Goal: Information Seeking & Learning: Learn about a topic

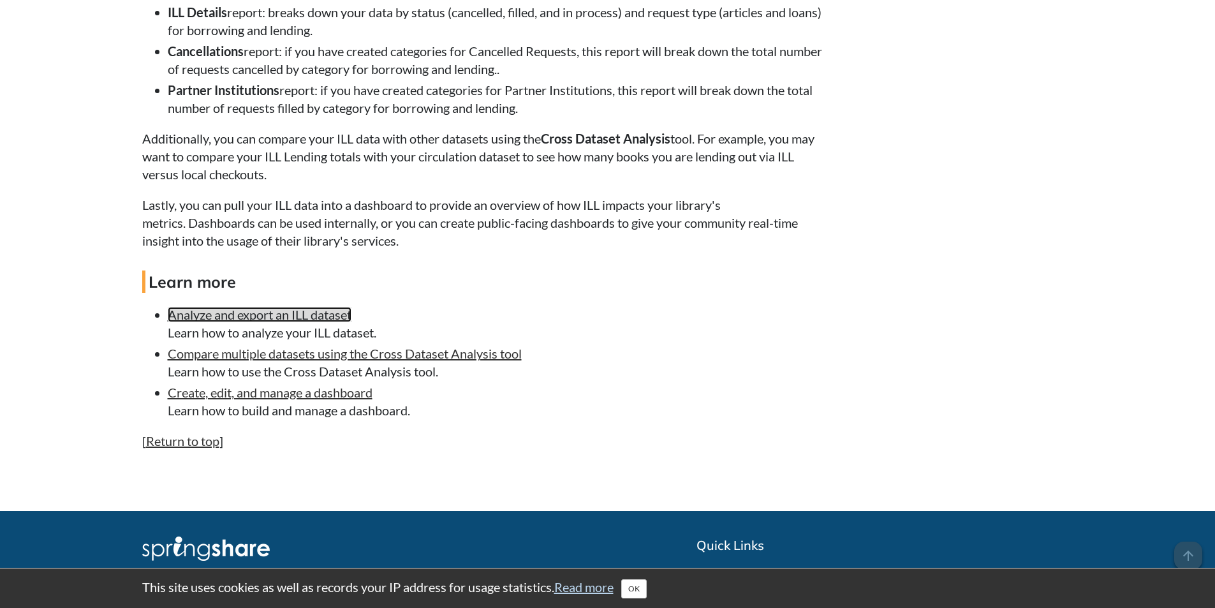
scroll to position [2296, 0]
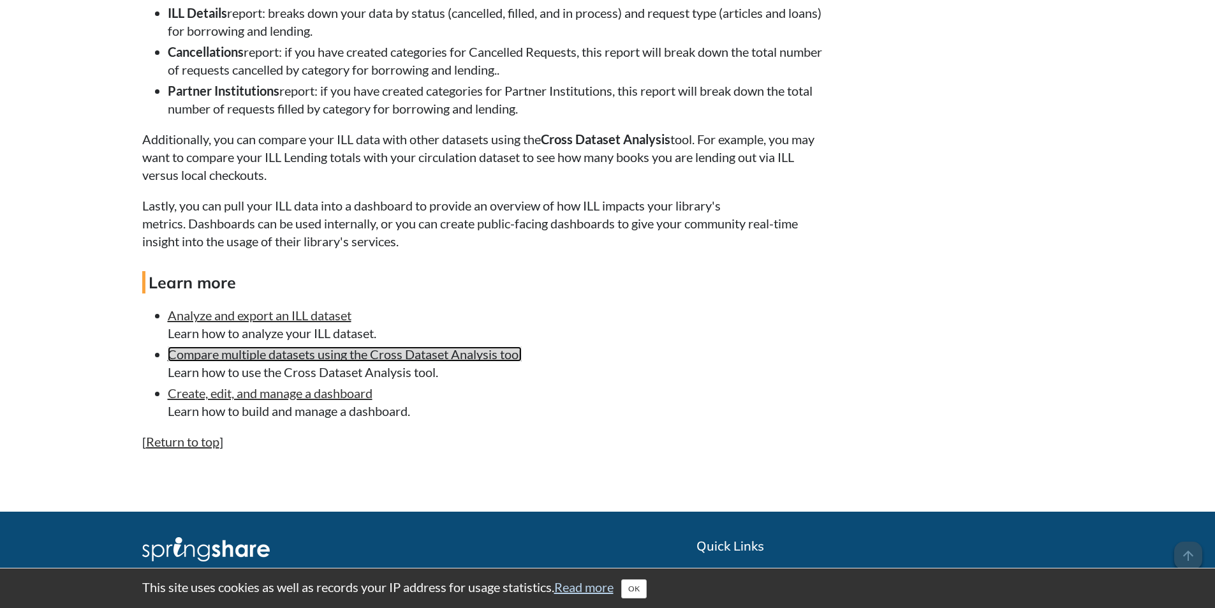
click at [294, 362] on link "Compare multiple datasets using the Cross Dataset Analysis tool" at bounding box center [345, 353] width 354 height 15
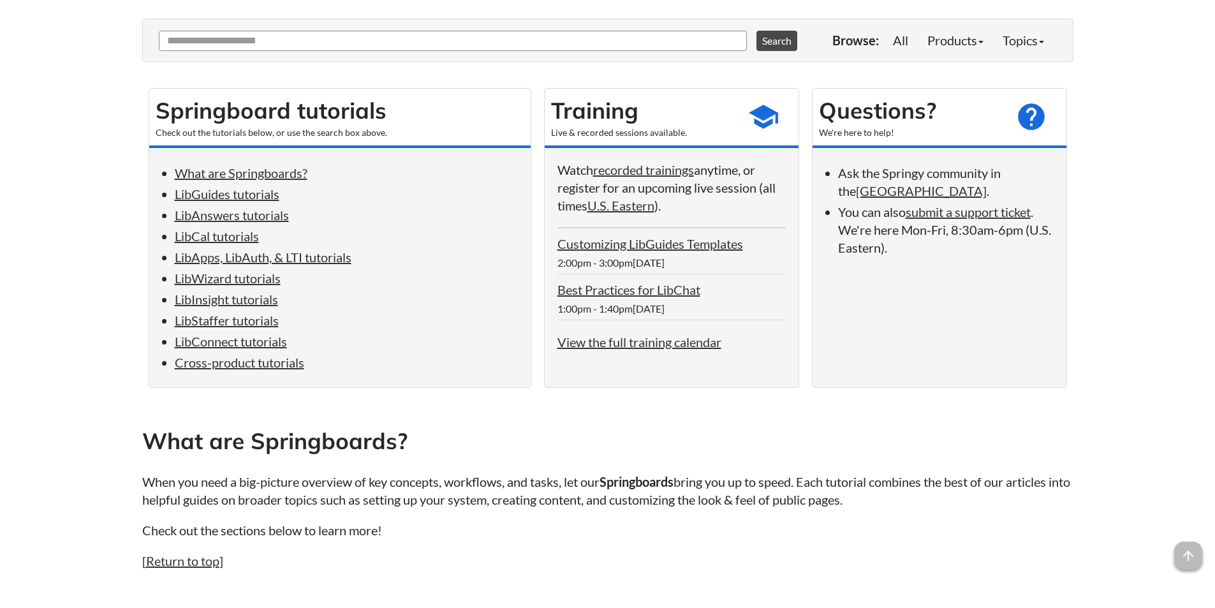
scroll to position [128, 0]
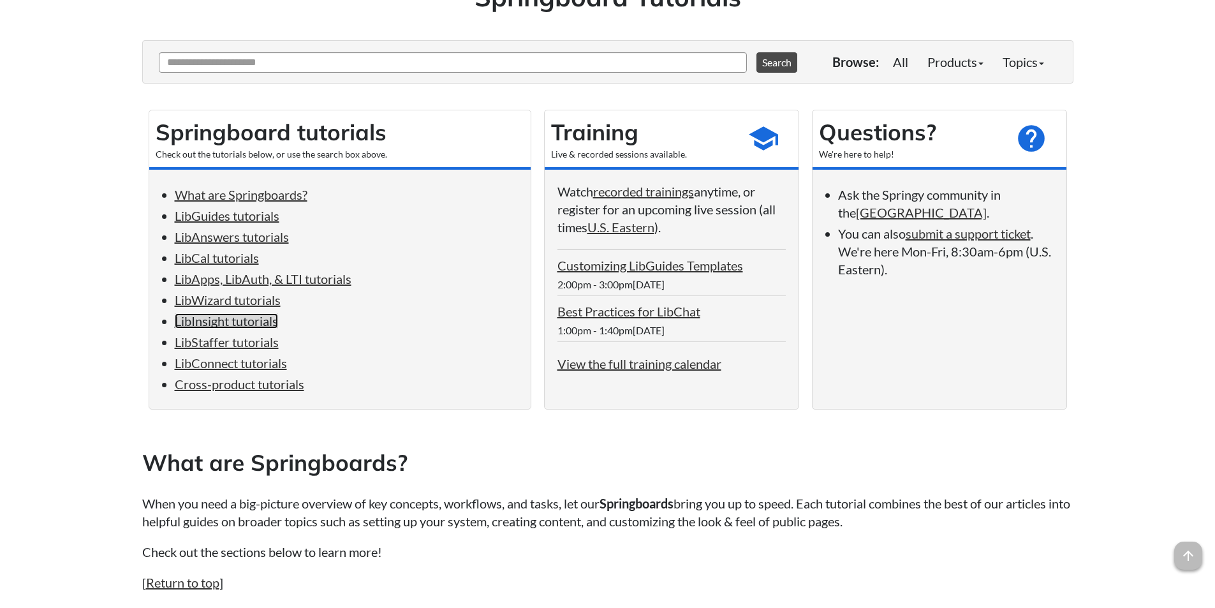
click at [230, 318] on link "LibInsight tutorials" at bounding box center [226, 320] width 103 height 15
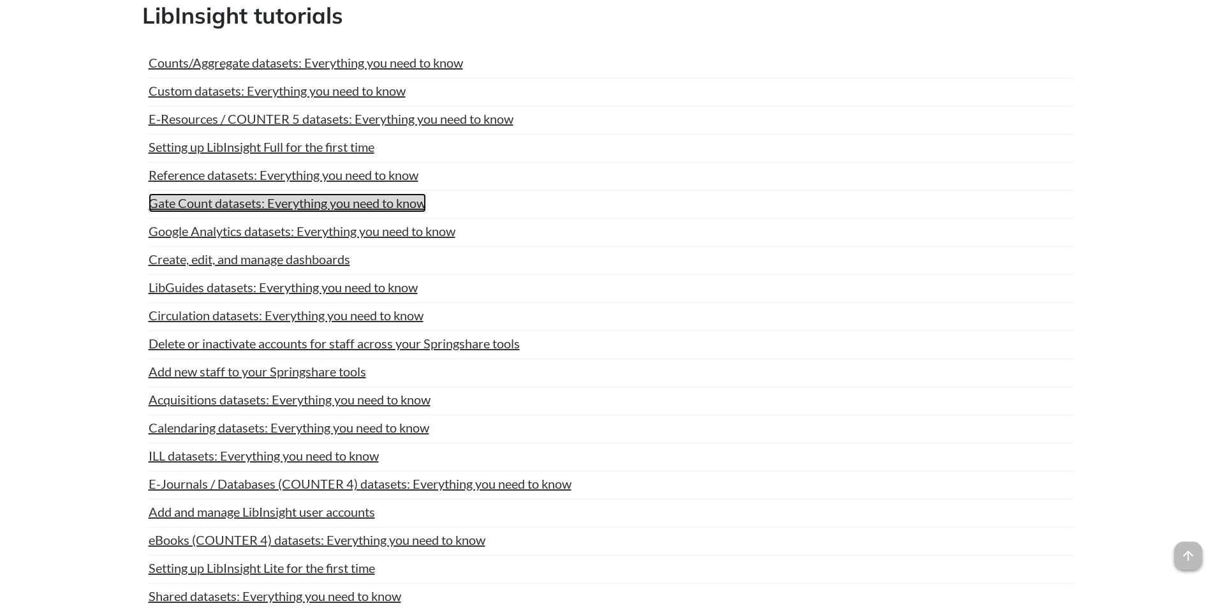
click at [232, 202] on link "Gate Count datasets: Everything you need to know" at bounding box center [287, 202] width 277 height 19
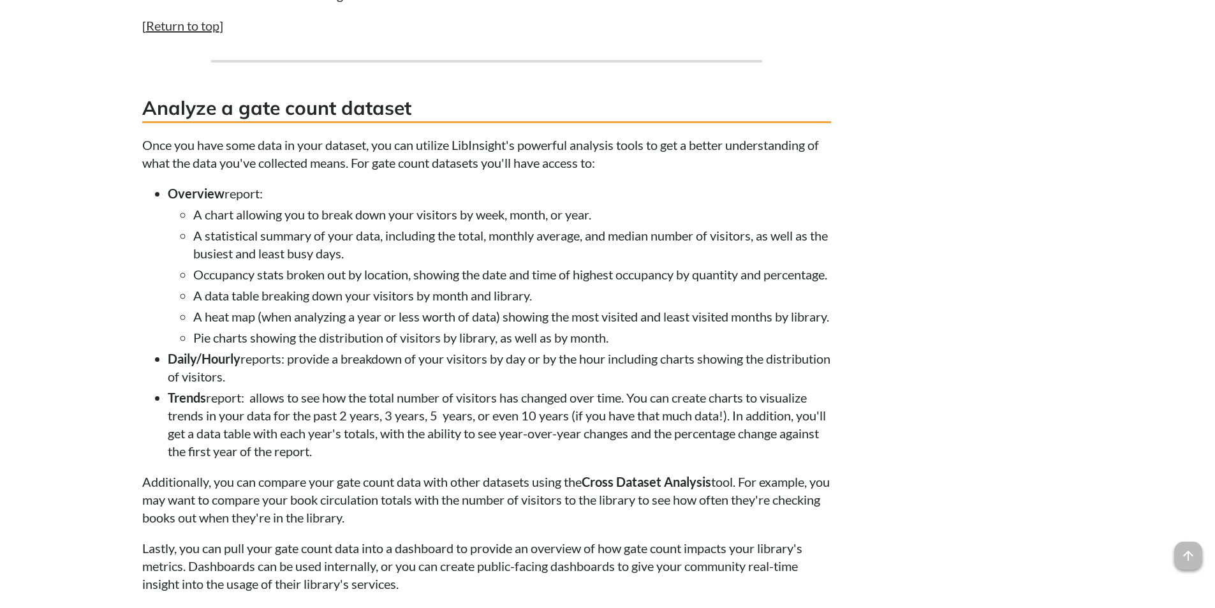
scroll to position [2605, 0]
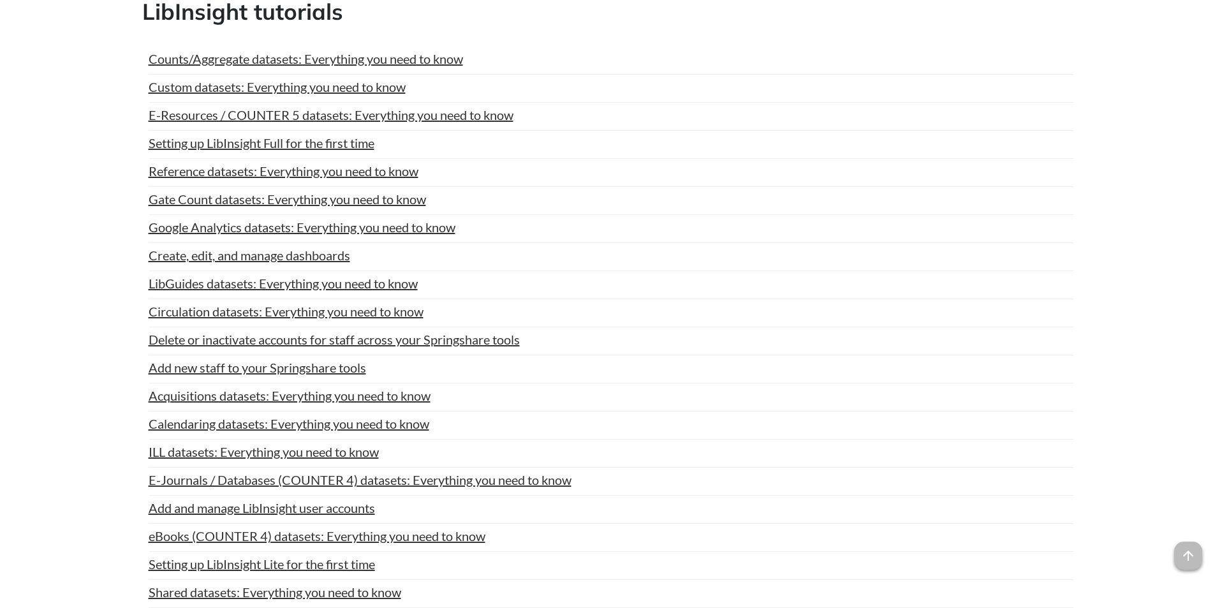
scroll to position [4638, 0]
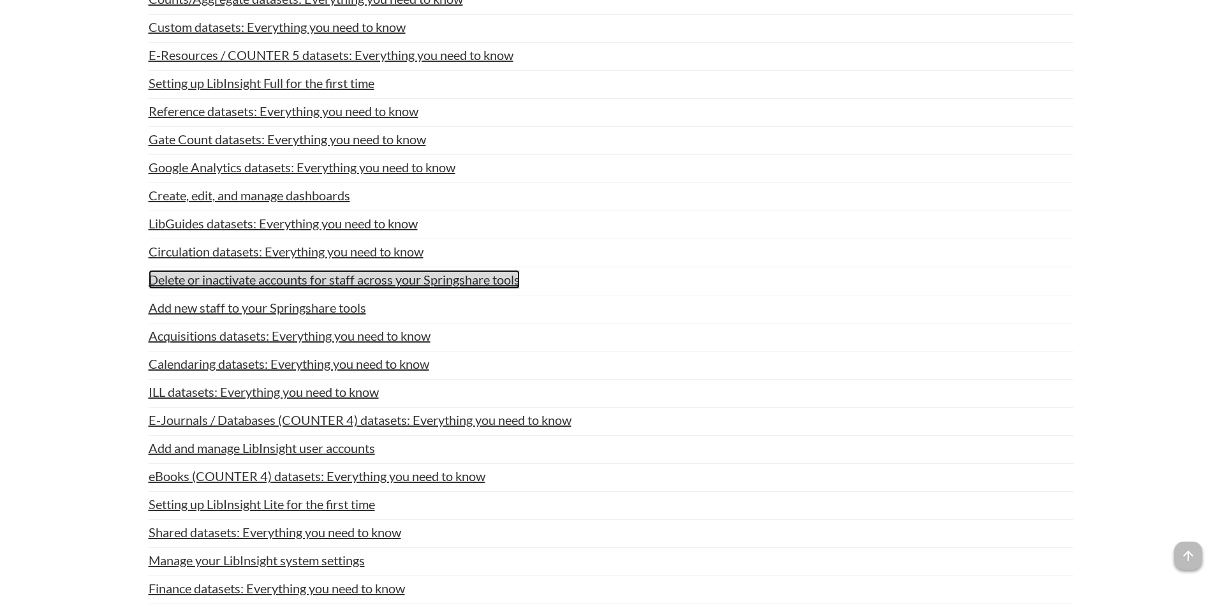
click at [364, 286] on link "Delete or inactivate accounts for staff across your Springshare tools" at bounding box center [334, 279] width 371 height 19
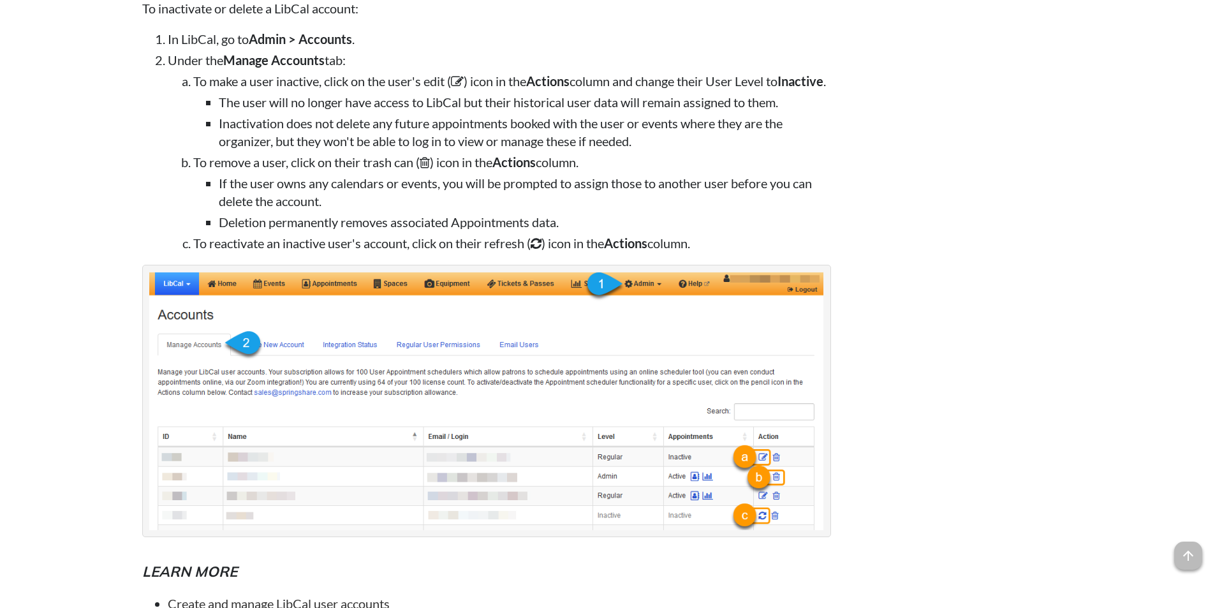
scroll to position [3827, 0]
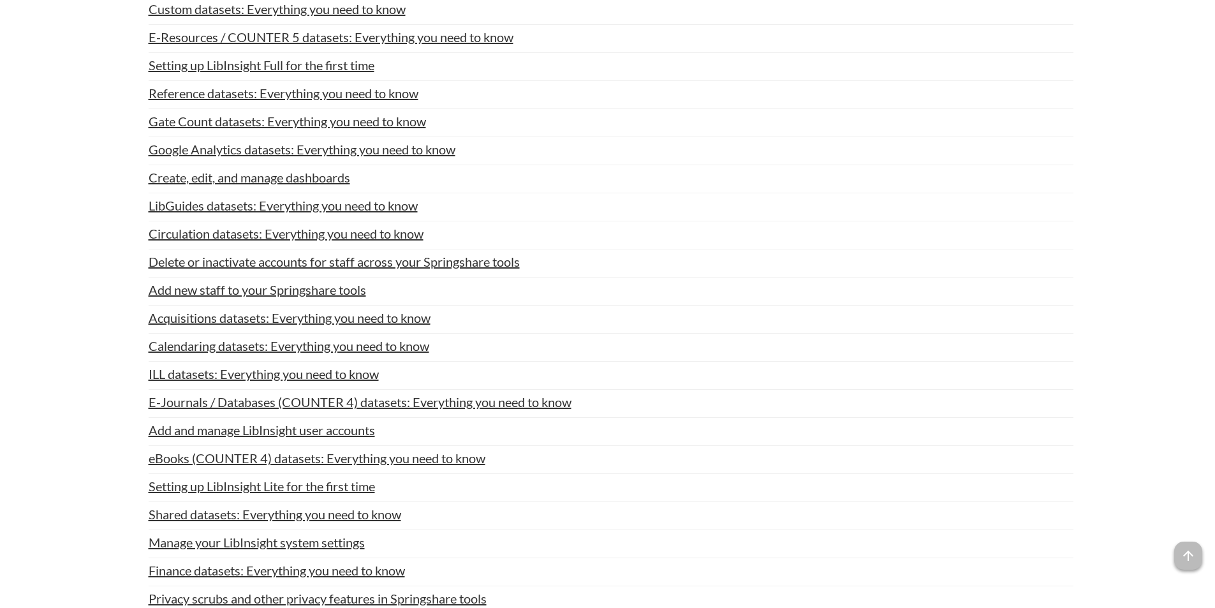
scroll to position [4636, 0]
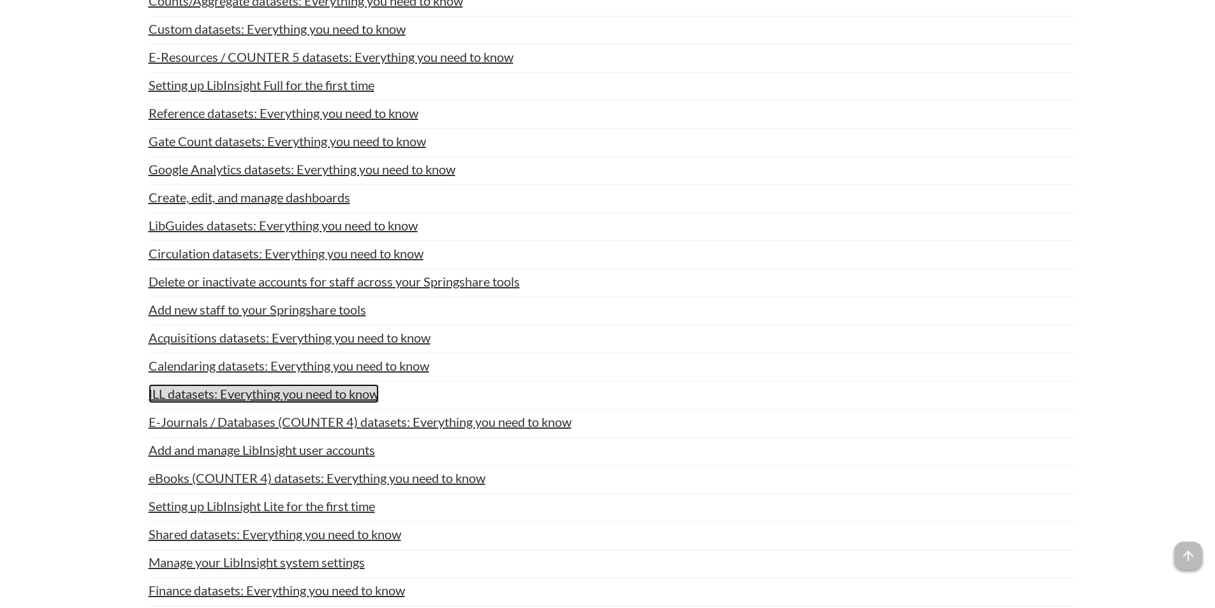
click at [263, 392] on link "ILL datasets: Everything you need to know" at bounding box center [264, 393] width 230 height 19
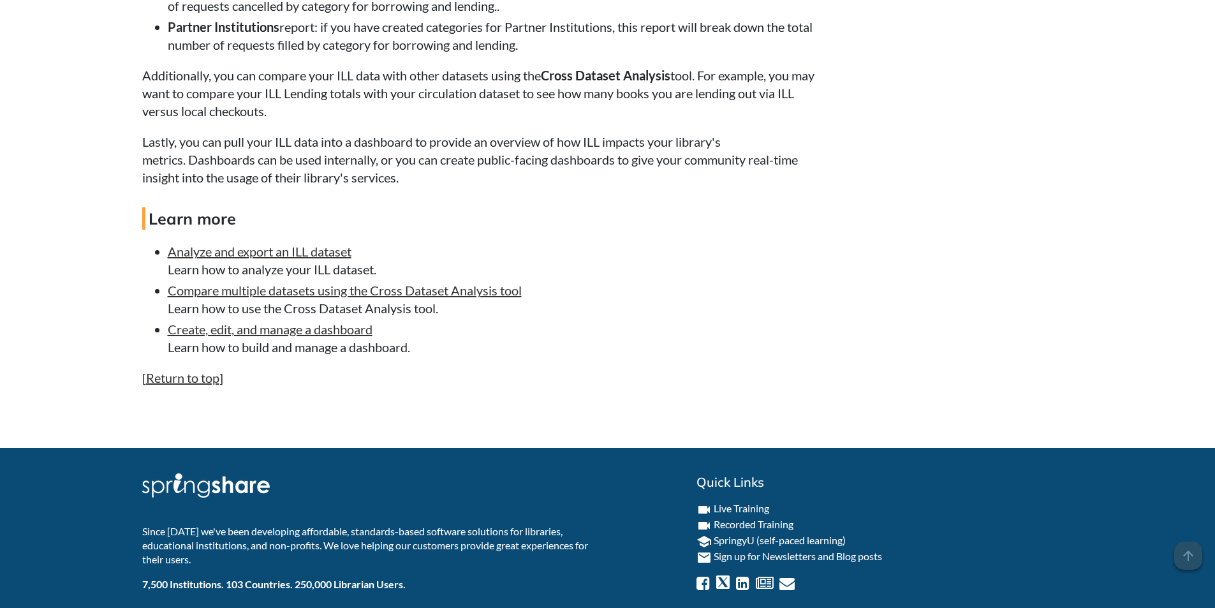
scroll to position [2424, 0]
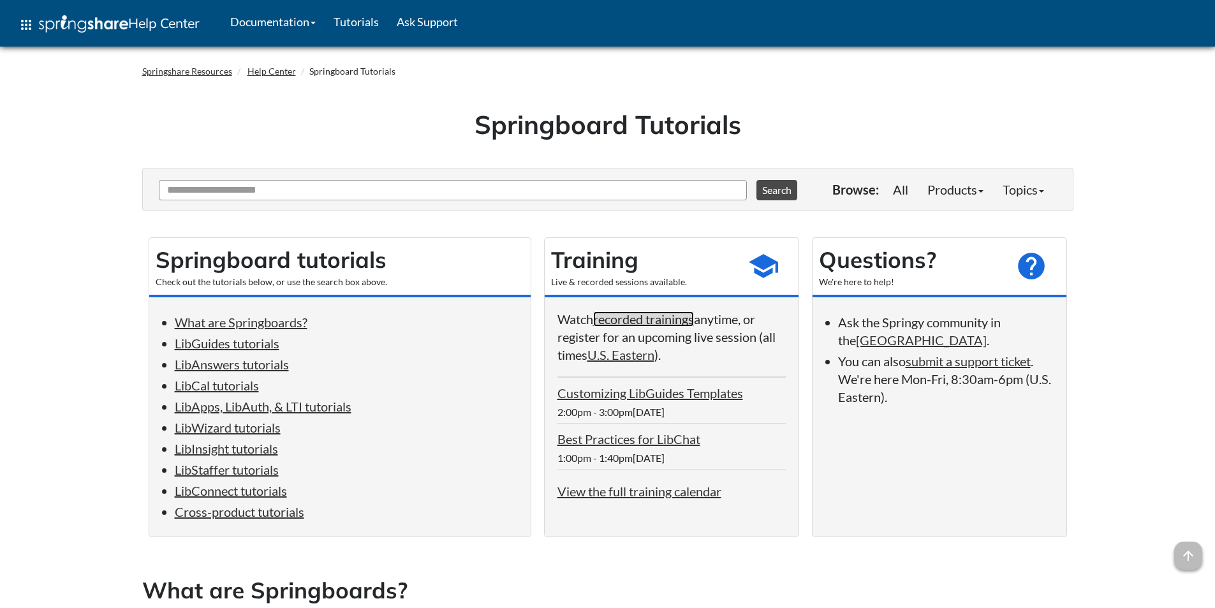
click at [641, 315] on link "recorded trainings" at bounding box center [643, 318] width 101 height 15
